Goal: Information Seeking & Learning: Learn about a topic

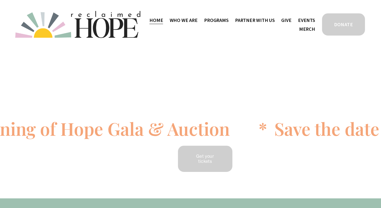
click at [0, 0] on span "Staff & Board" at bounding box center [0, 0] width 0 height 0
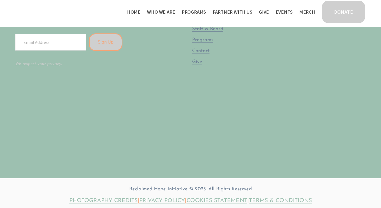
scroll to position [1046, 0]
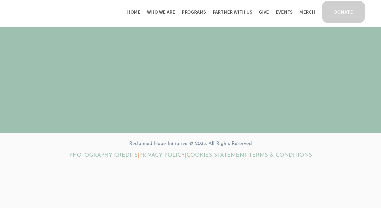
click at [194, 18] on div "Home Who We Are Staff & Board" at bounding box center [190, 12] width 351 height 24
click at [194, 15] on span "Programs" at bounding box center [194, 12] width 25 height 8
click at [0, 0] on span "Thrive Support Groups" at bounding box center [0, 0] width 0 height 0
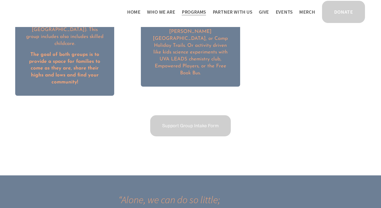
scroll to position [813, 0]
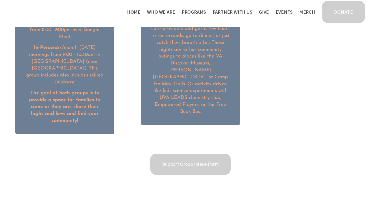
click at [0, 0] on span "Camp Hope" at bounding box center [0, 0] width 0 height 0
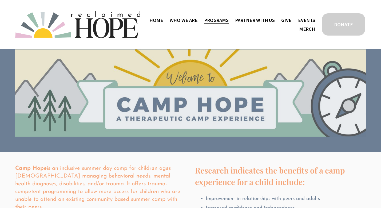
click at [0, 0] on span "Staff & Board" at bounding box center [0, 0] width 0 height 0
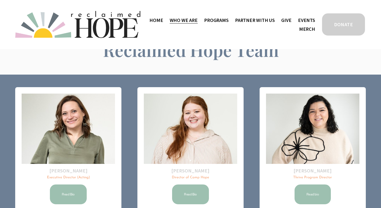
scroll to position [55, 0]
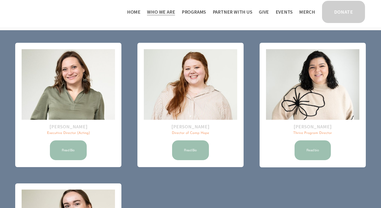
click at [0, 0] on span "Work With Us" at bounding box center [0, 0] width 0 height 0
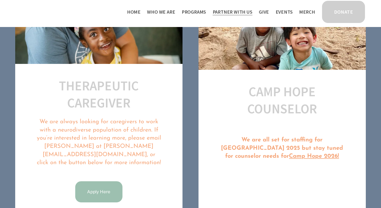
scroll to position [259, 0]
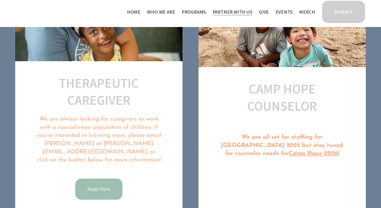
click at [289, 156] on u "Camp Hope 2026!" at bounding box center [314, 154] width 50 height 6
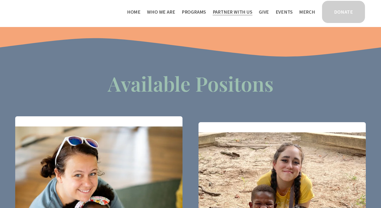
scroll to position [57, 0]
